Goal: Find specific page/section: Find specific page/section

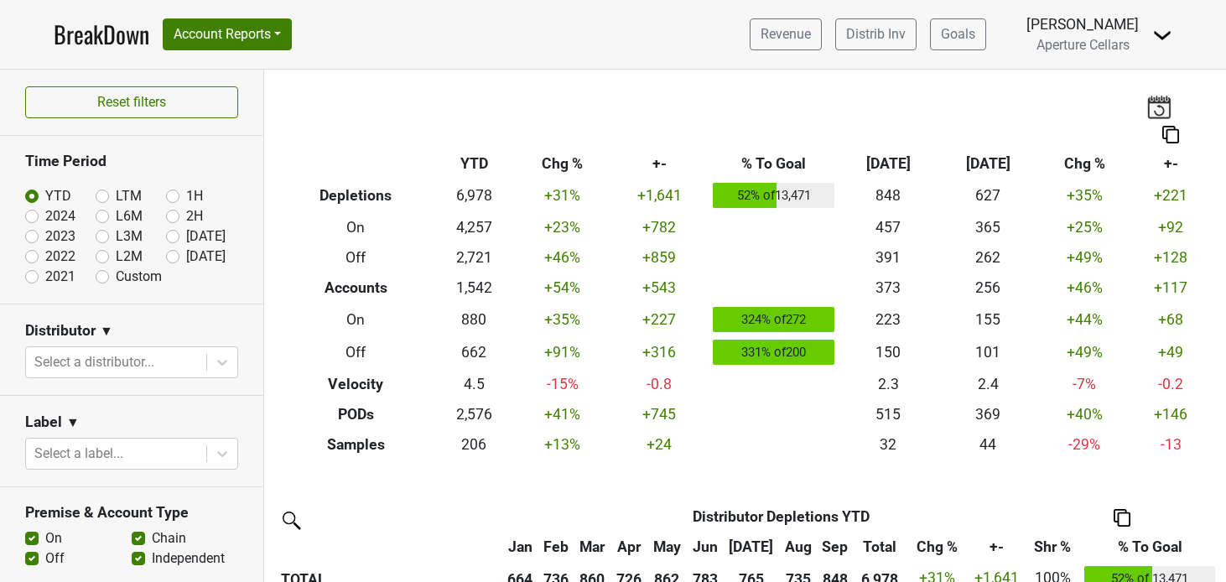
scroll to position [158, 0]
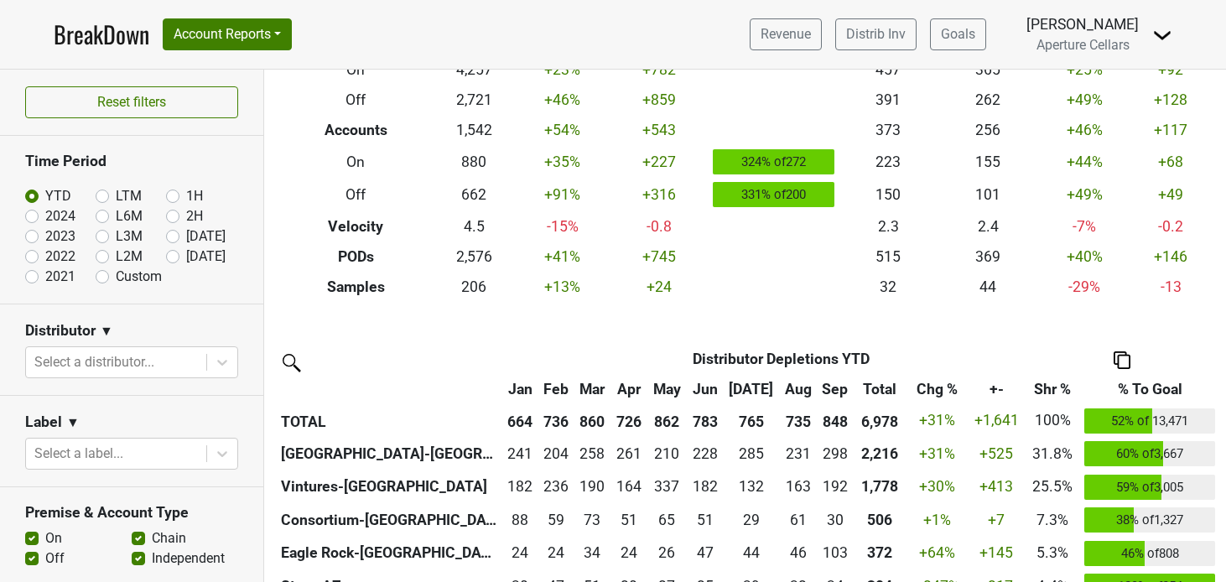
click at [104, 39] on link "BreakDown" at bounding box center [102, 34] width 96 height 35
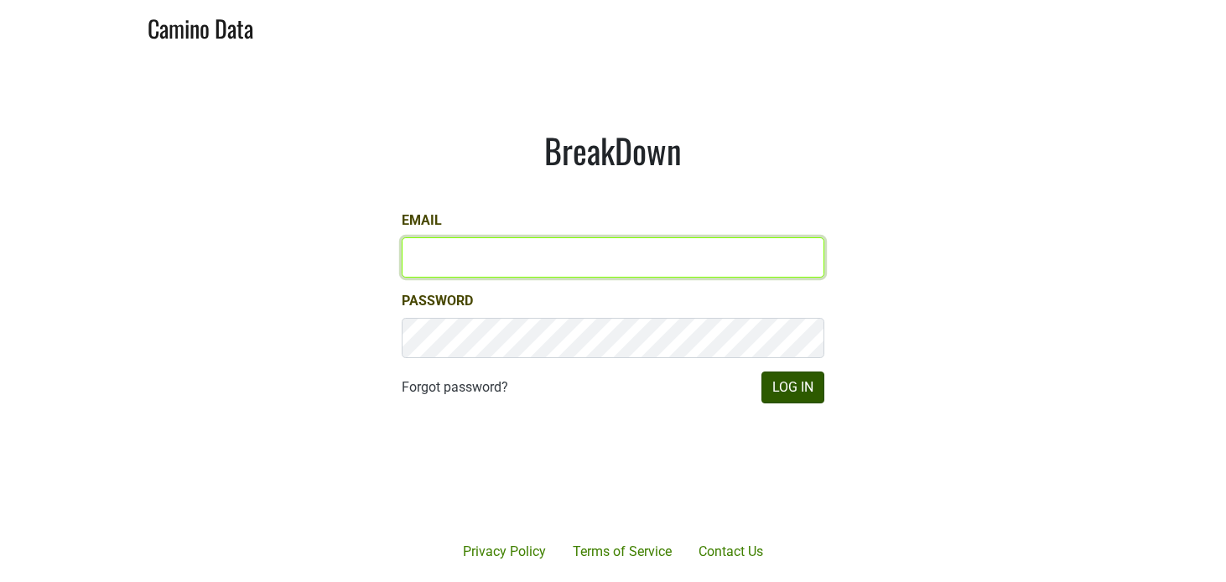
type input "[EMAIL_ADDRESS][DOMAIN_NAME]"
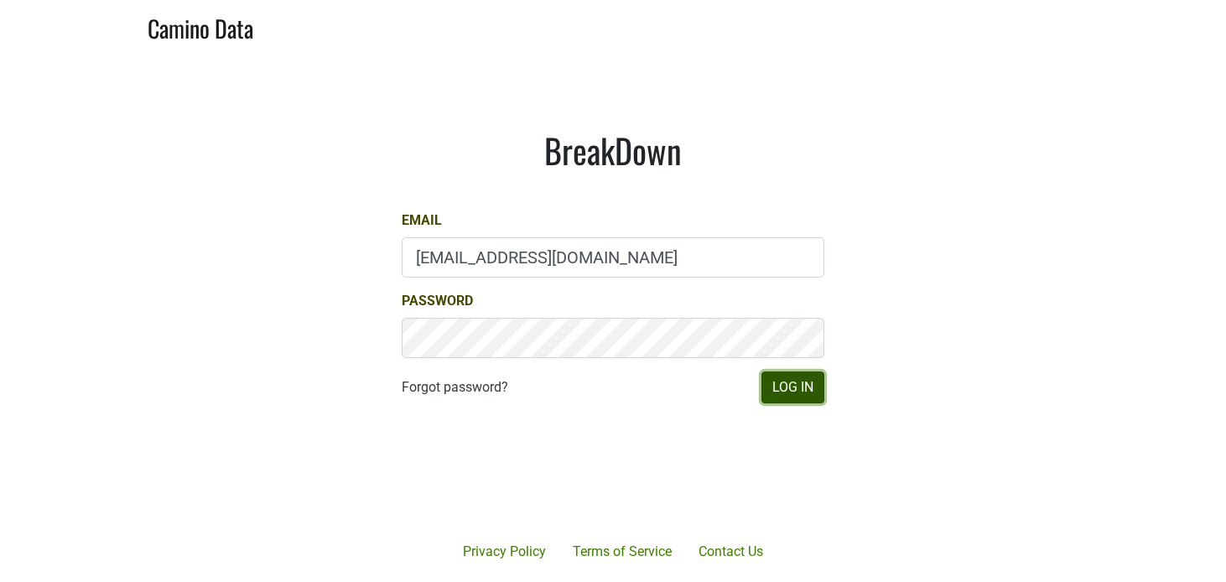
click at [782, 398] on button "Log In" at bounding box center [792, 387] width 63 height 32
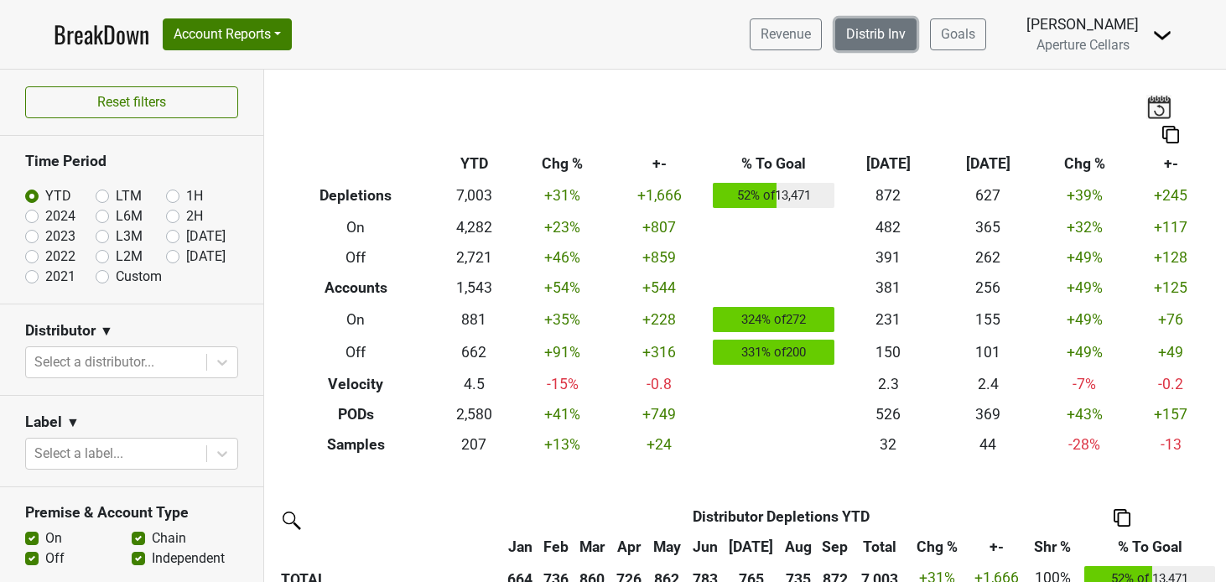
click at [916, 29] on link "Distrib Inv" at bounding box center [875, 34] width 81 height 32
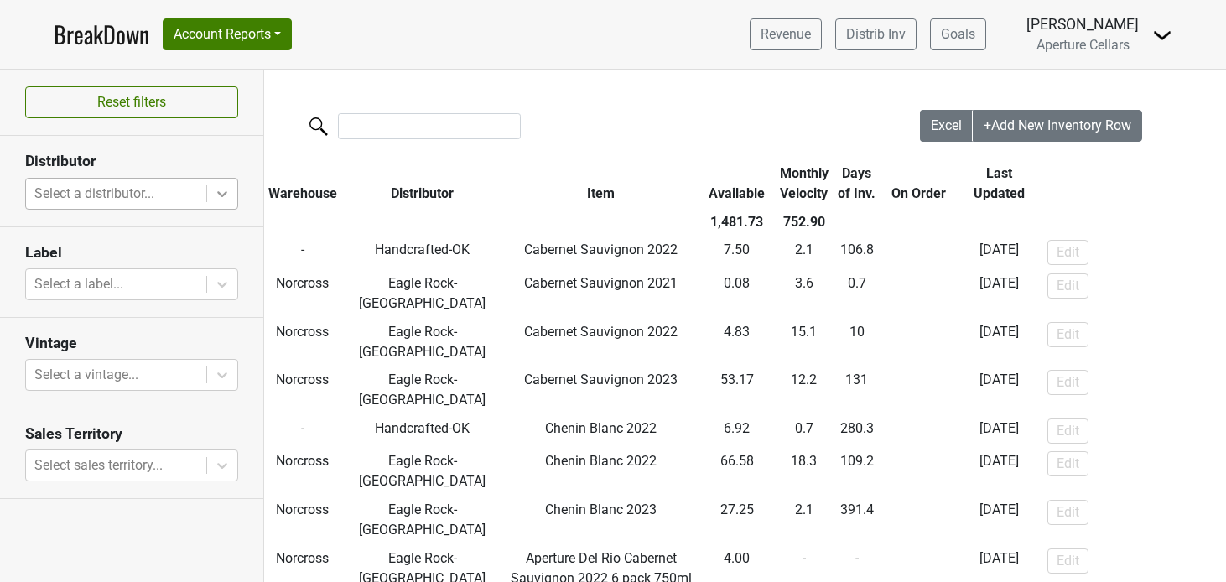
click at [228, 186] on icon at bounding box center [222, 193] width 17 height 17
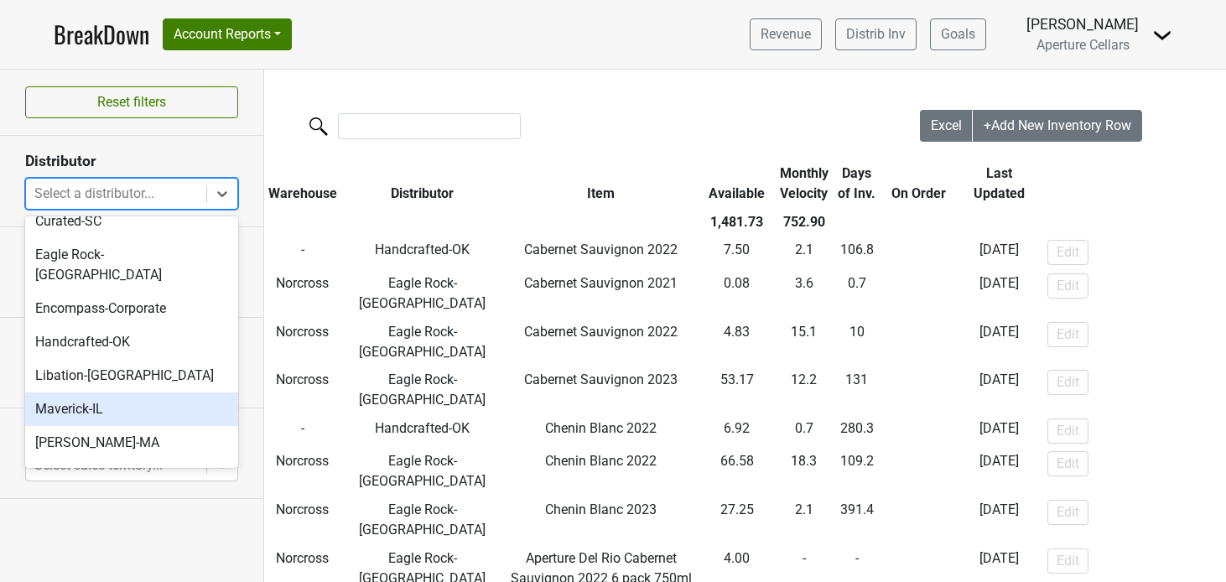
scroll to position [124, 0]
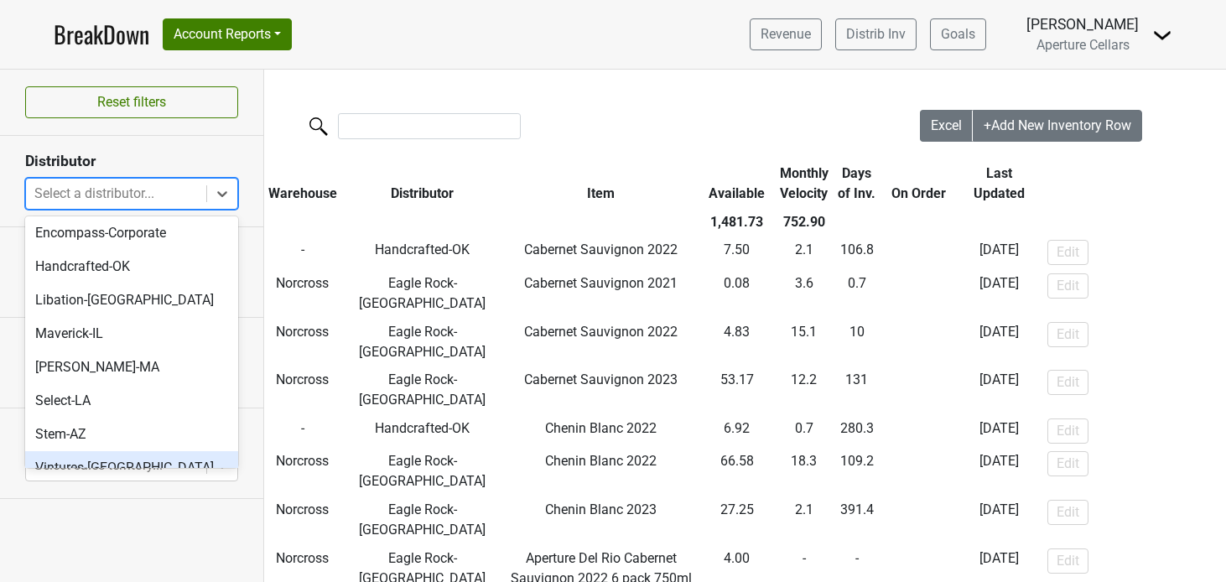
click at [136, 538] on div "Reset filters Distributor option Vintures-TX focused, 11 of 11. 11 results avai…" at bounding box center [132, 326] width 264 height 512
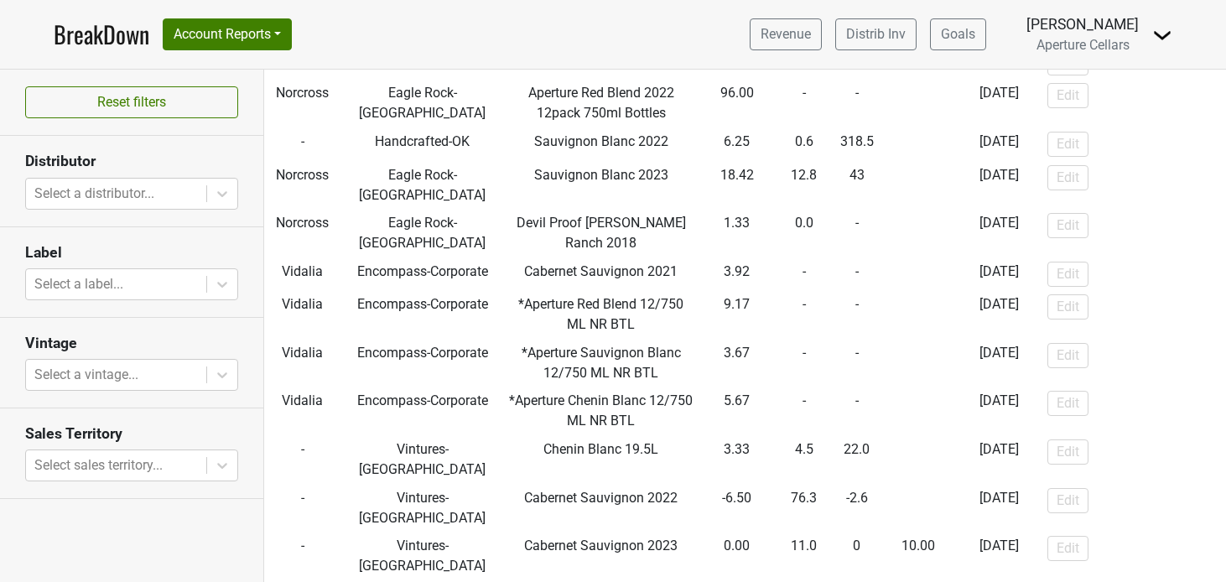
scroll to position [0, 0]
